Goal: Task Accomplishment & Management: Manage account settings

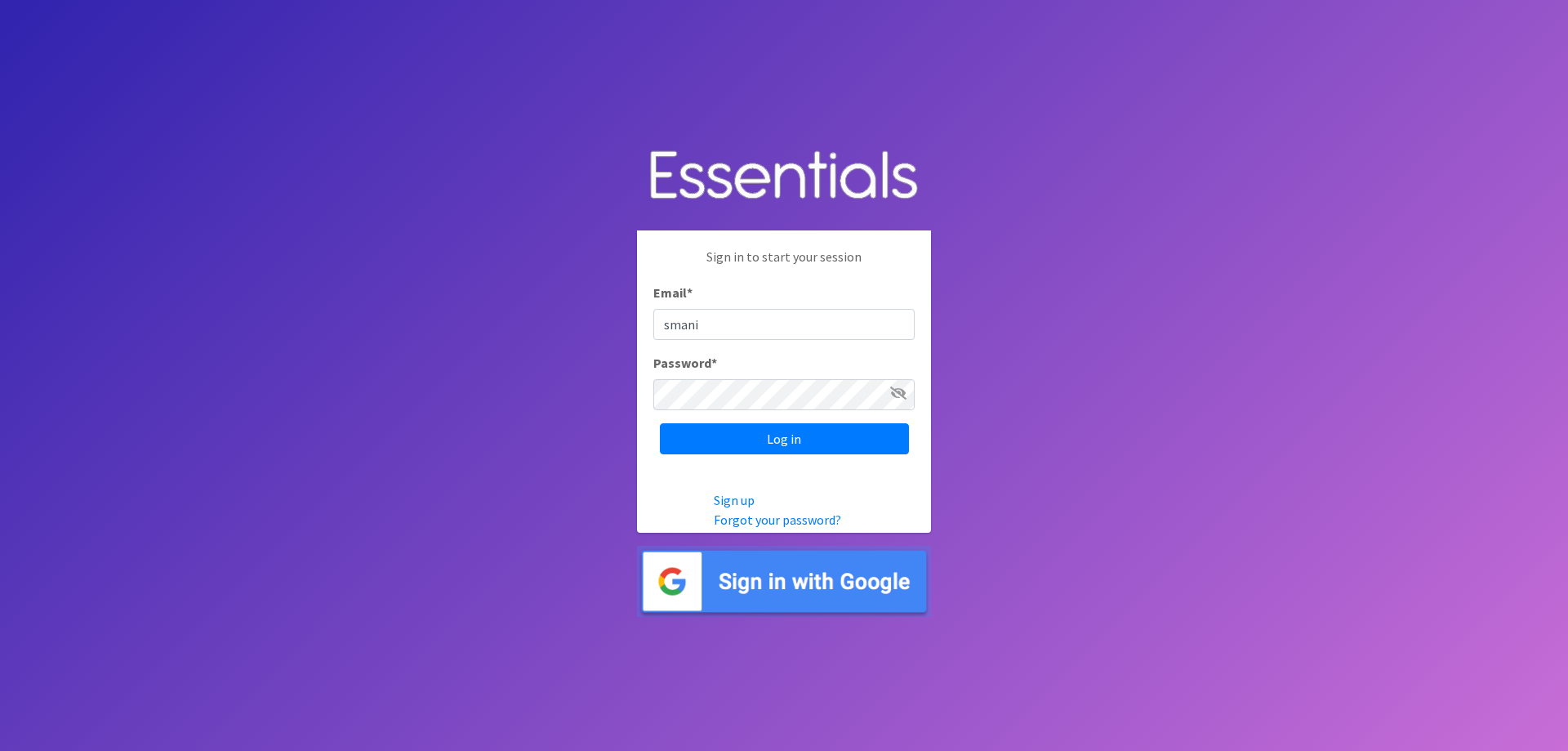
type input "[EMAIL_ADDRESS][DOMAIN_NAME]"
click at [727, 376] on div "Password *" at bounding box center [784, 382] width 261 height 57
click at [898, 389] on icon at bounding box center [898, 392] width 16 height 13
click at [845, 440] on input "Log in" at bounding box center [784, 438] width 249 height 31
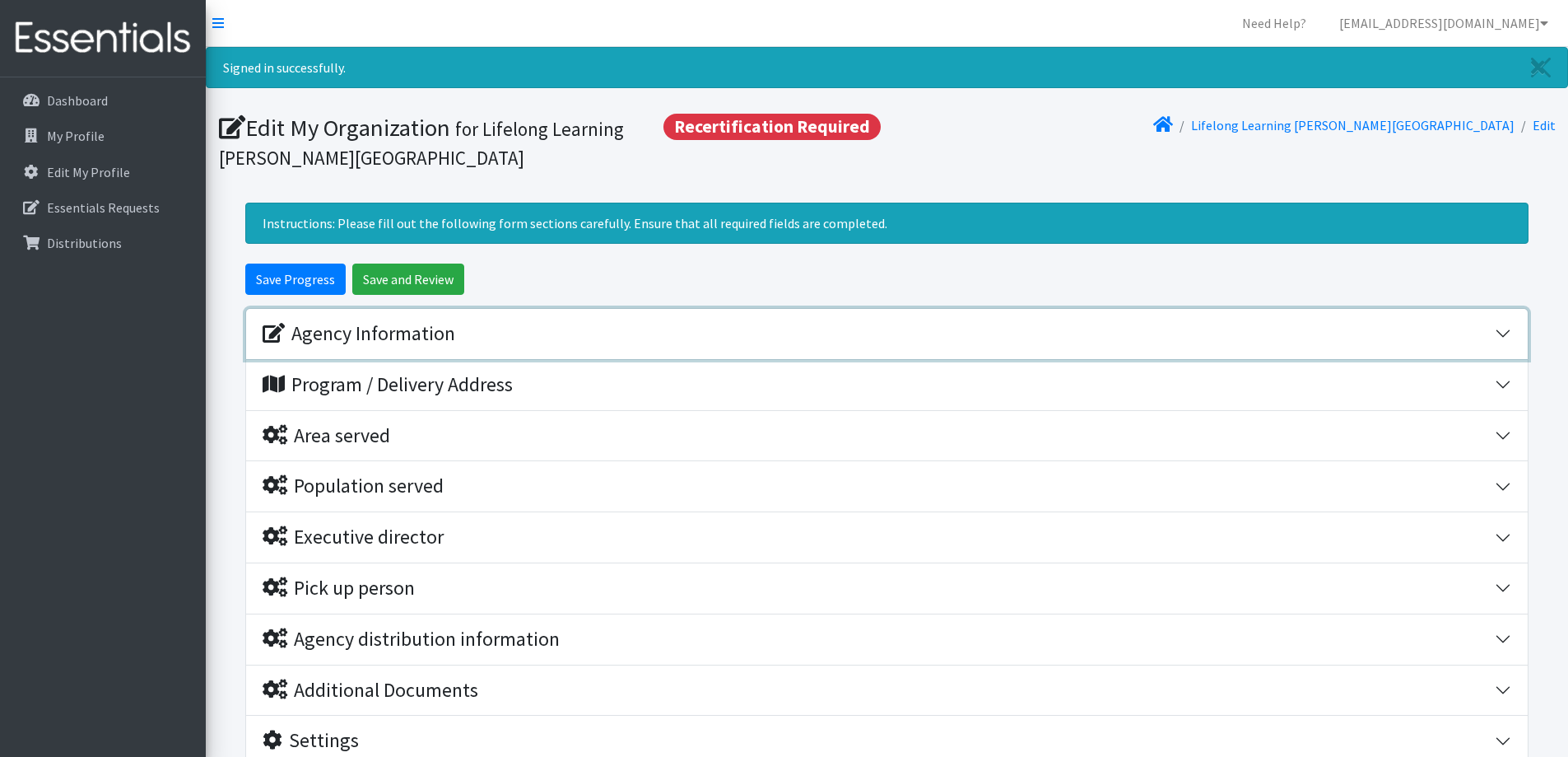
click at [1499, 337] on button "Agency Information" at bounding box center [887, 334] width 1282 height 50
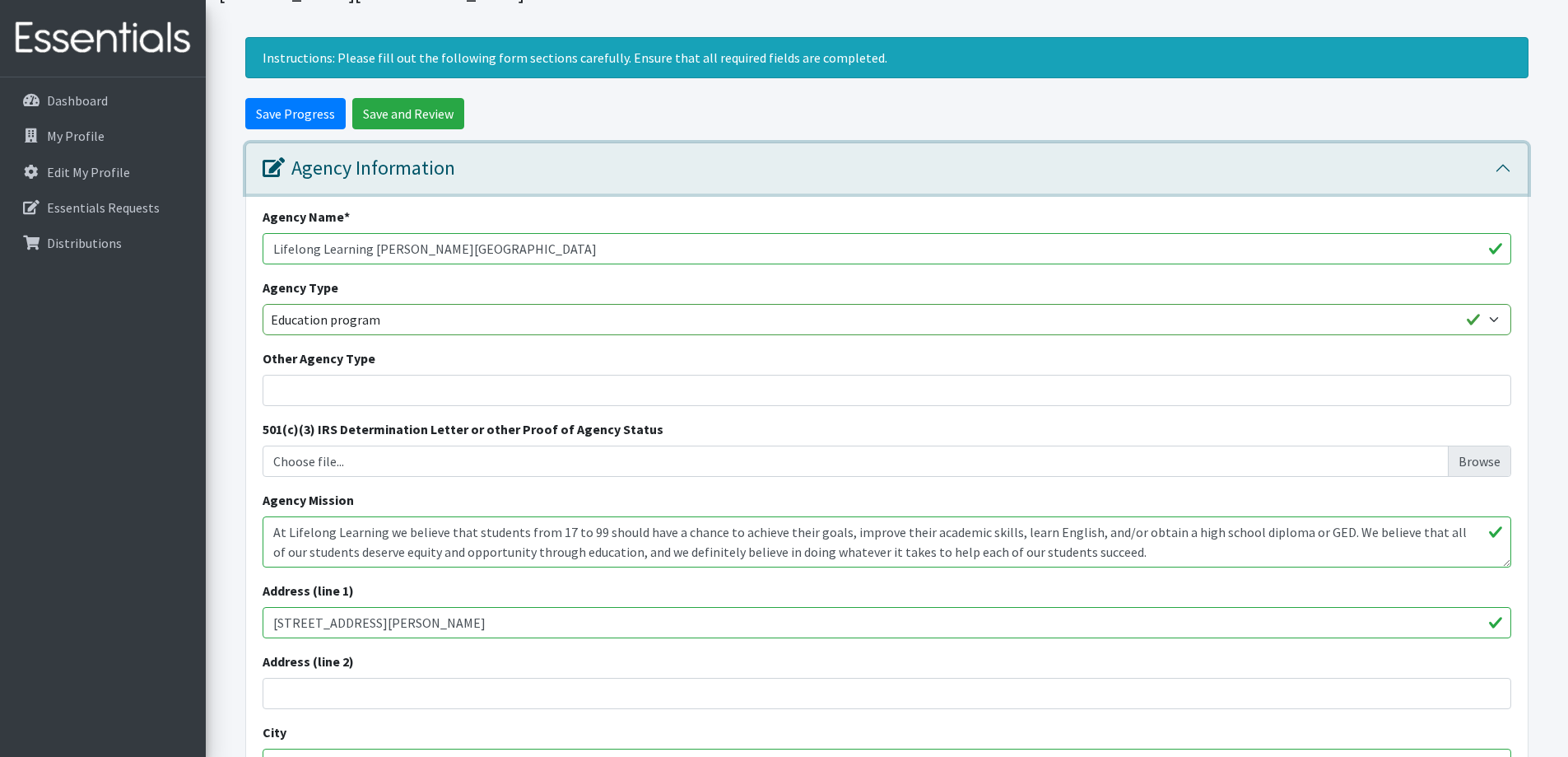
scroll to position [164, 0]
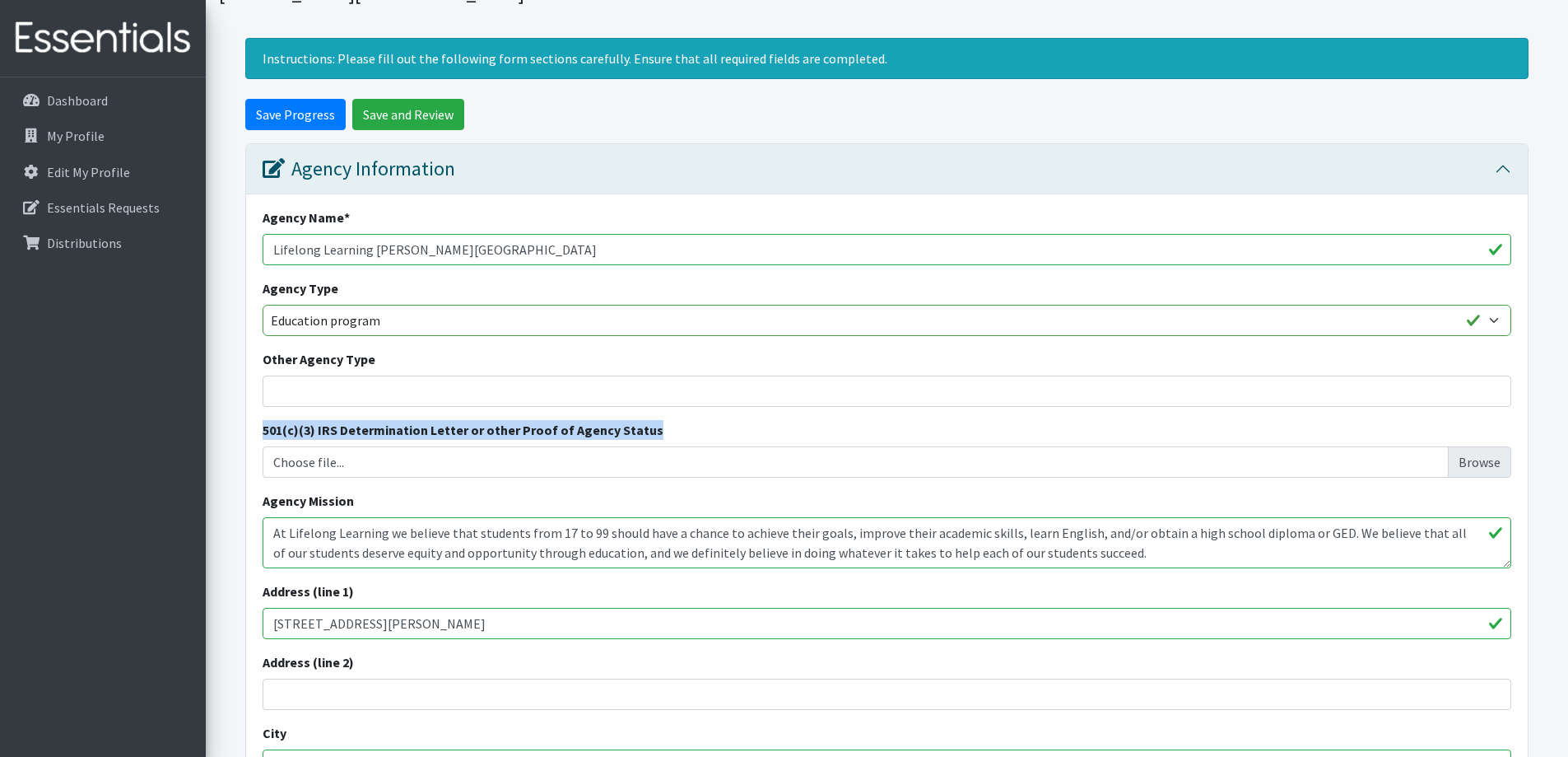
drag, startPoint x: 643, startPoint y: 429, endPoint x: 259, endPoint y: 425, distance: 384.0
click at [259, 425] on div "Agency Name * Lifelong Learning [PERSON_NAME][GEOGRAPHIC_DATA] Agency Type Basi…" at bounding box center [887, 571] width 1282 height 754
copy label "501(c)(3) IRS Determination Letter or other Proof of Agency Status"
